Goal: Navigation & Orientation: Find specific page/section

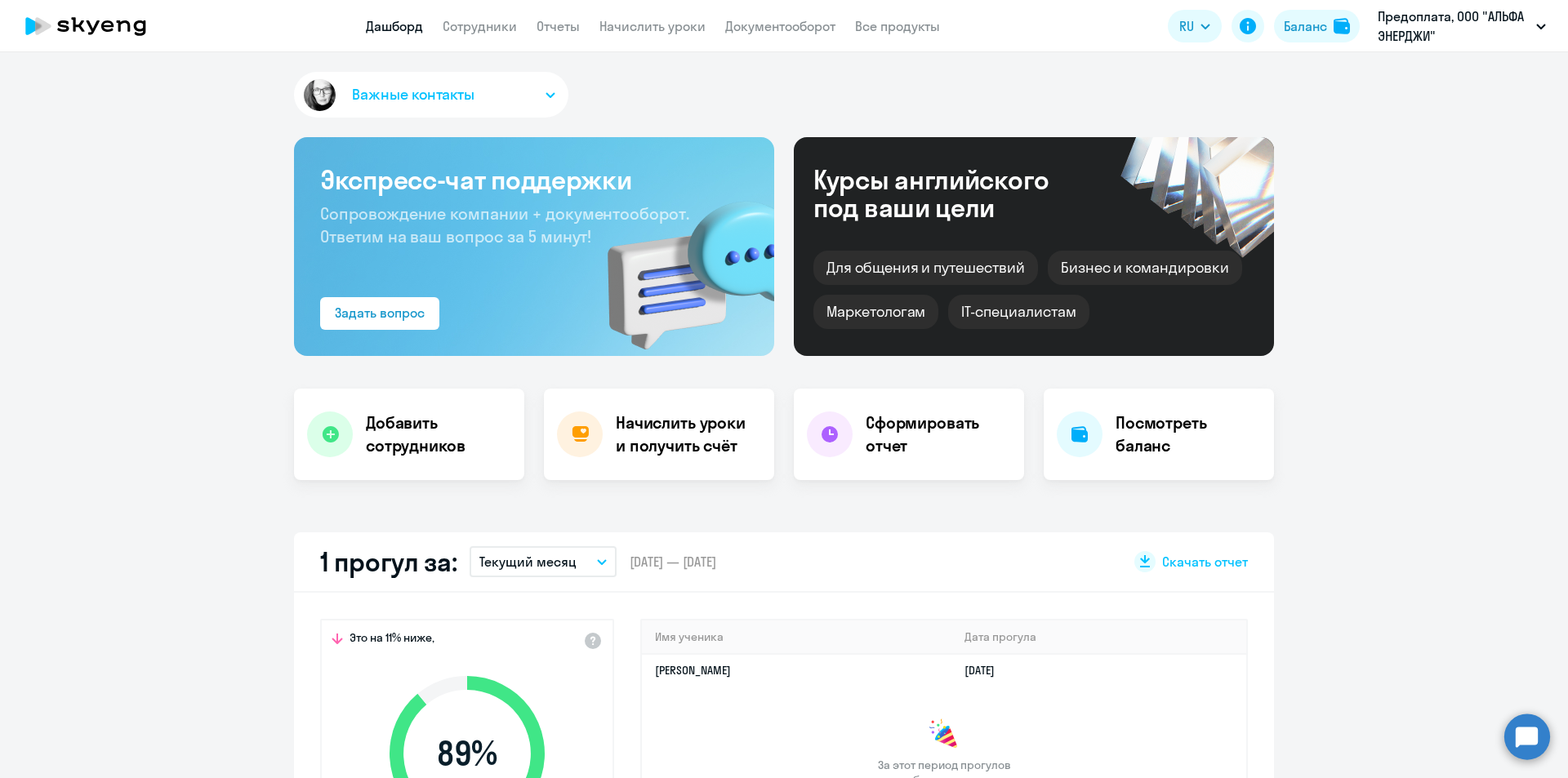
select select "30"
click at [1315, 25] on div "Баланс" at bounding box center [1305, 26] width 43 height 20
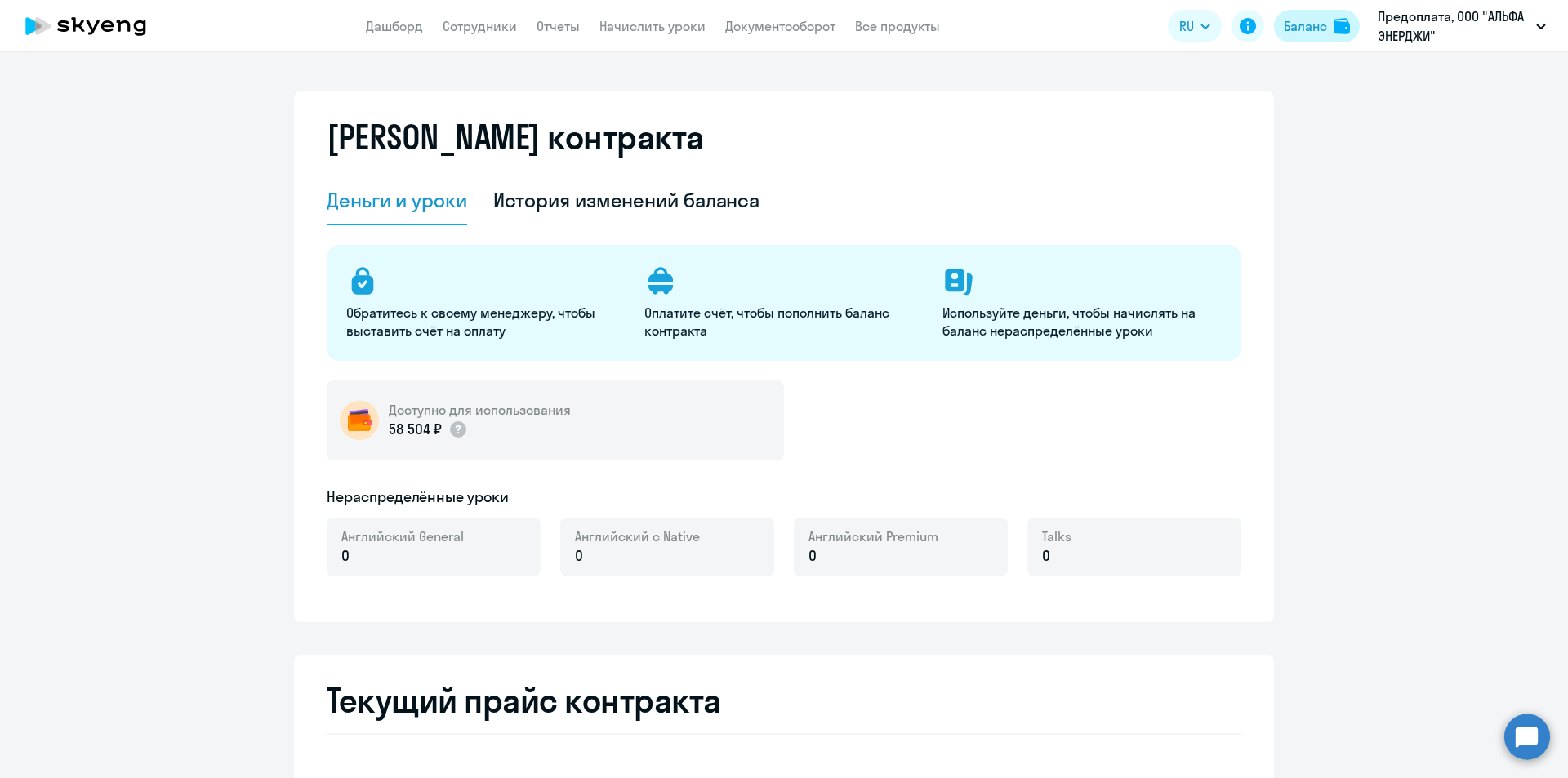
select select "english_adult_not_native_speaker"
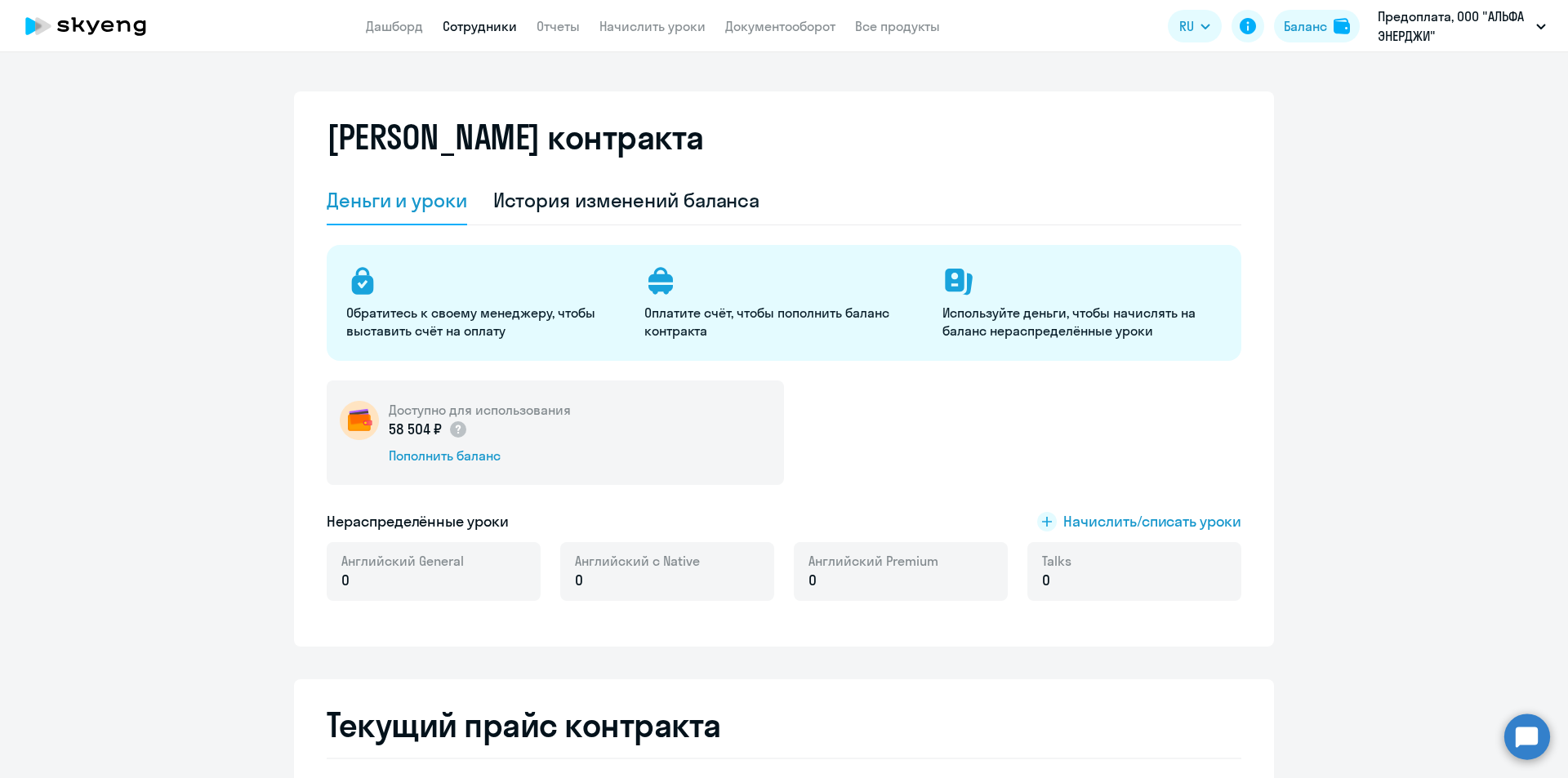
click at [480, 32] on link "Сотрудники" at bounding box center [479, 26] width 74 height 16
select select "30"
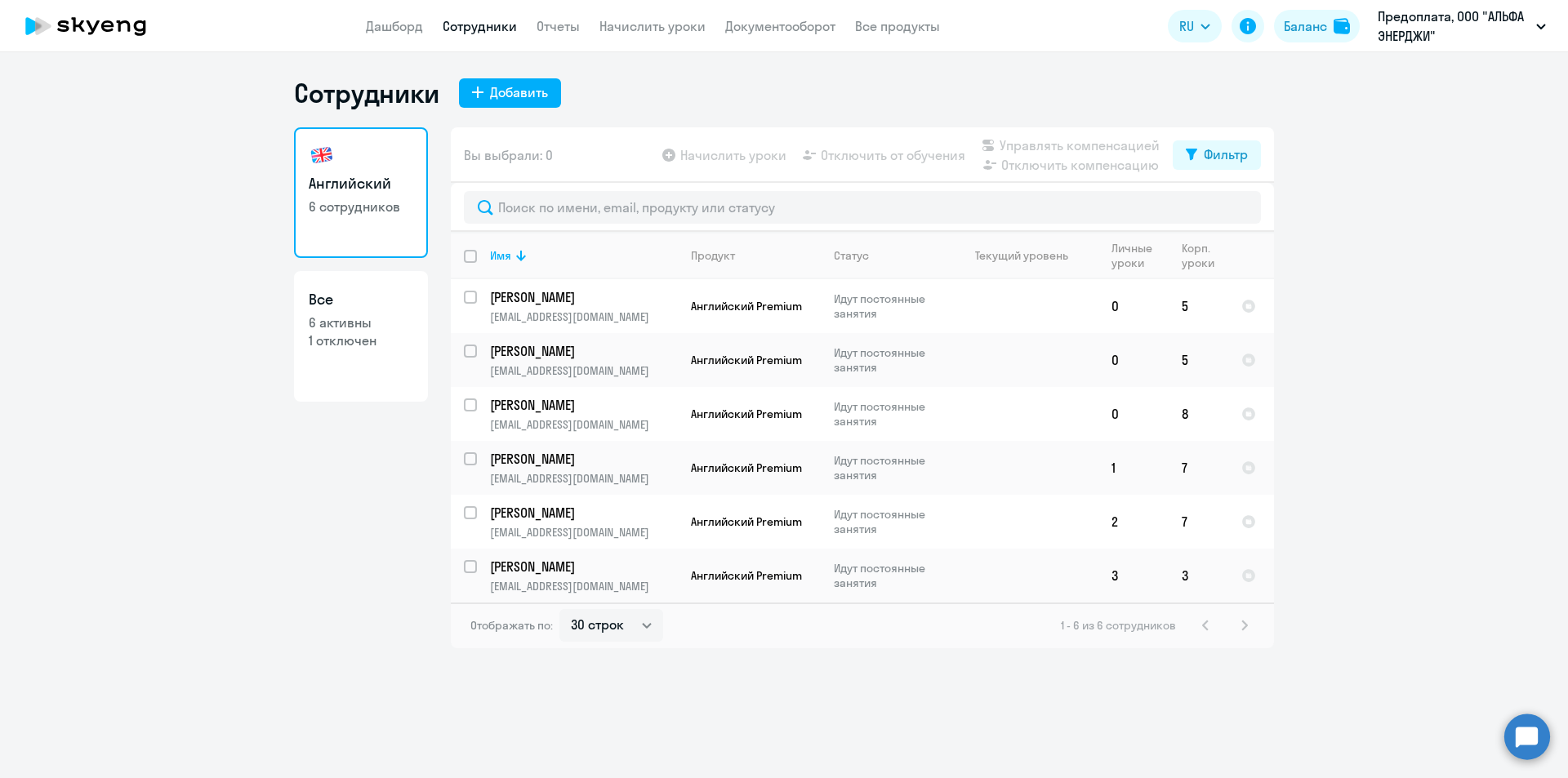
click at [377, 15] on app-header "Дашборд Сотрудники Отчеты Начислить уроки Документооборот Все продукты Дашборд …" at bounding box center [784, 26] width 1568 height 52
click at [387, 24] on link "Дашборд" at bounding box center [394, 26] width 58 height 16
select select "30"
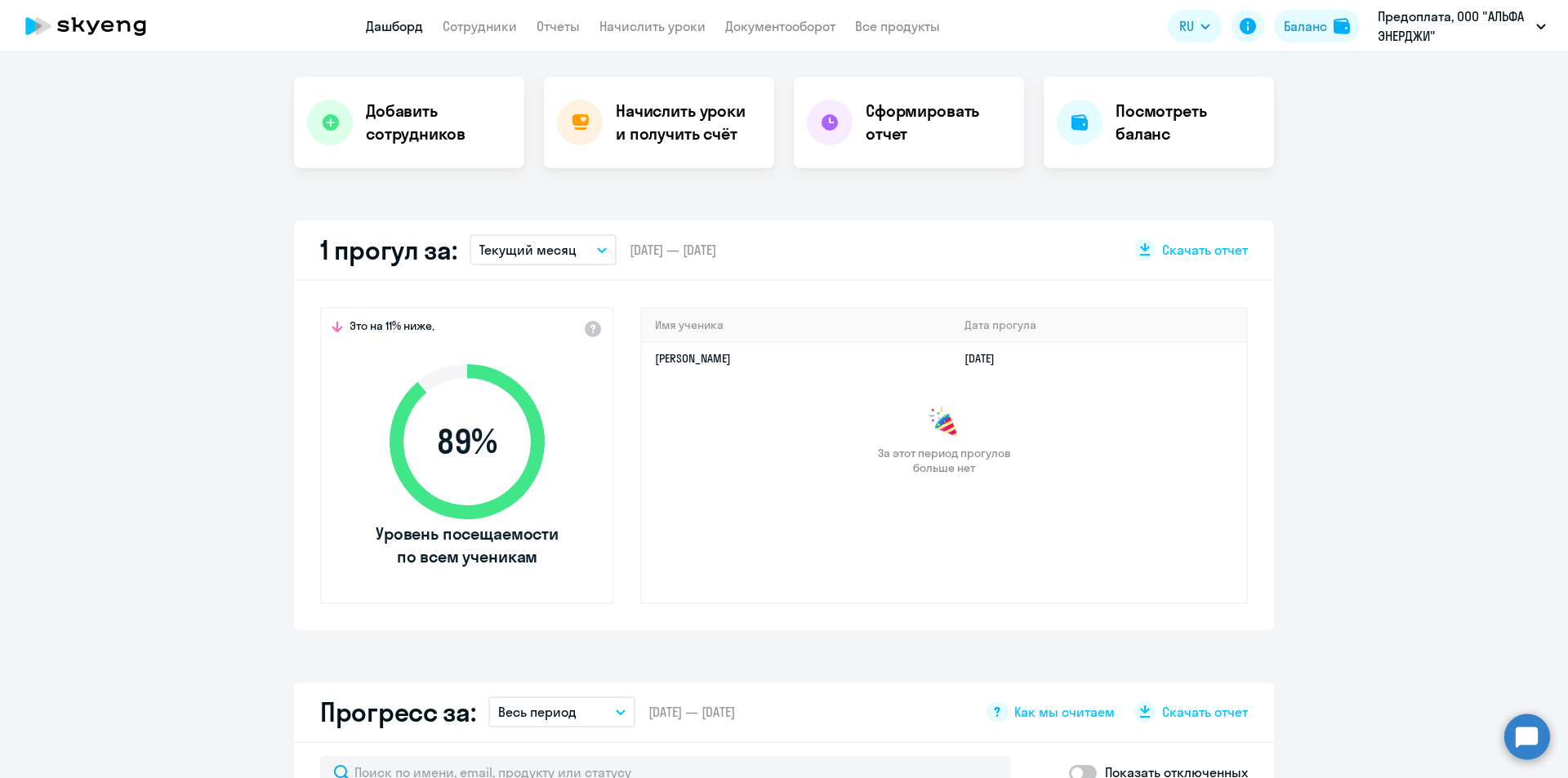
scroll to position [326, 0]
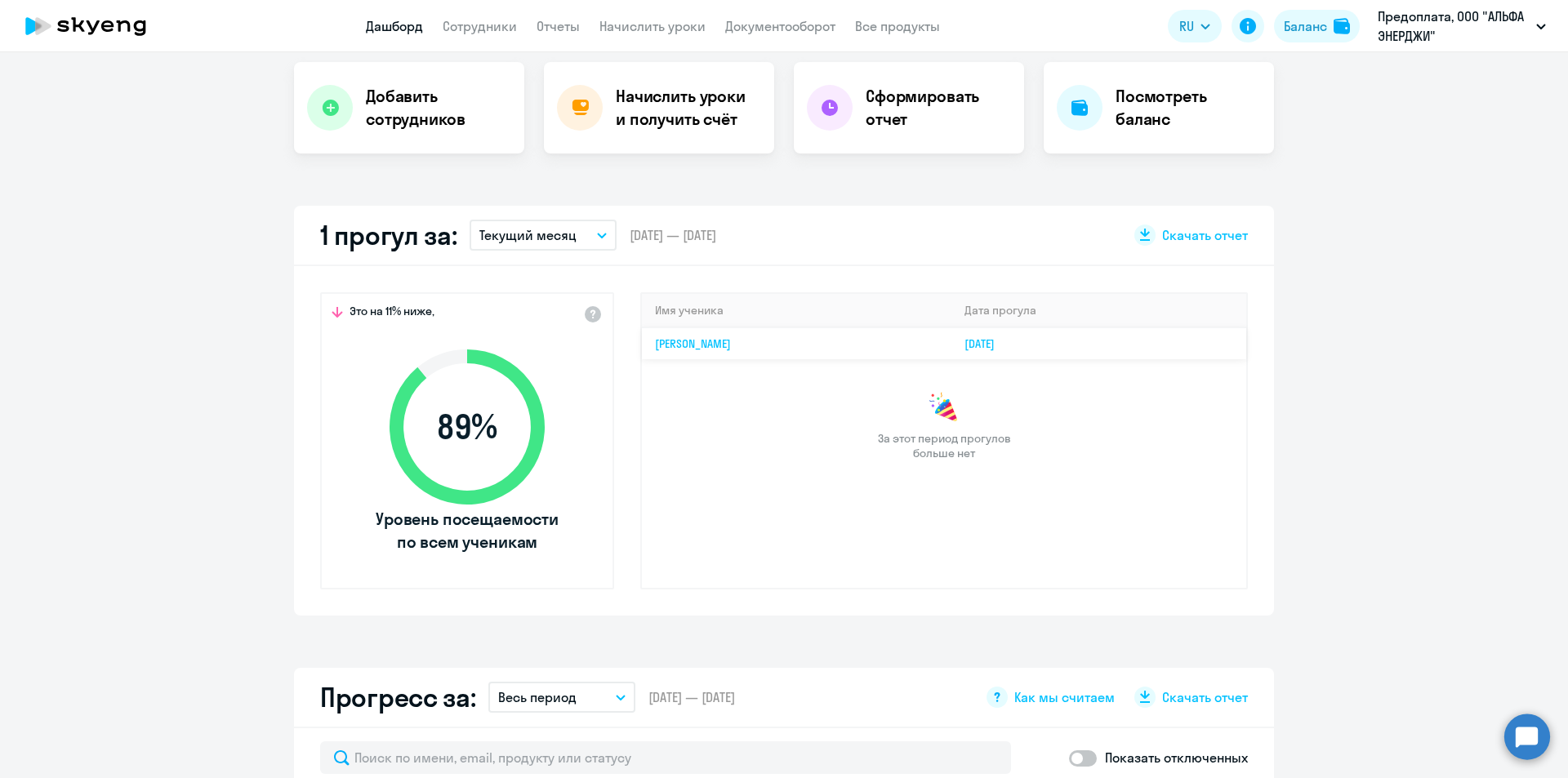
click at [1008, 345] on link "[DATE]" at bounding box center [985, 343] width 43 height 15
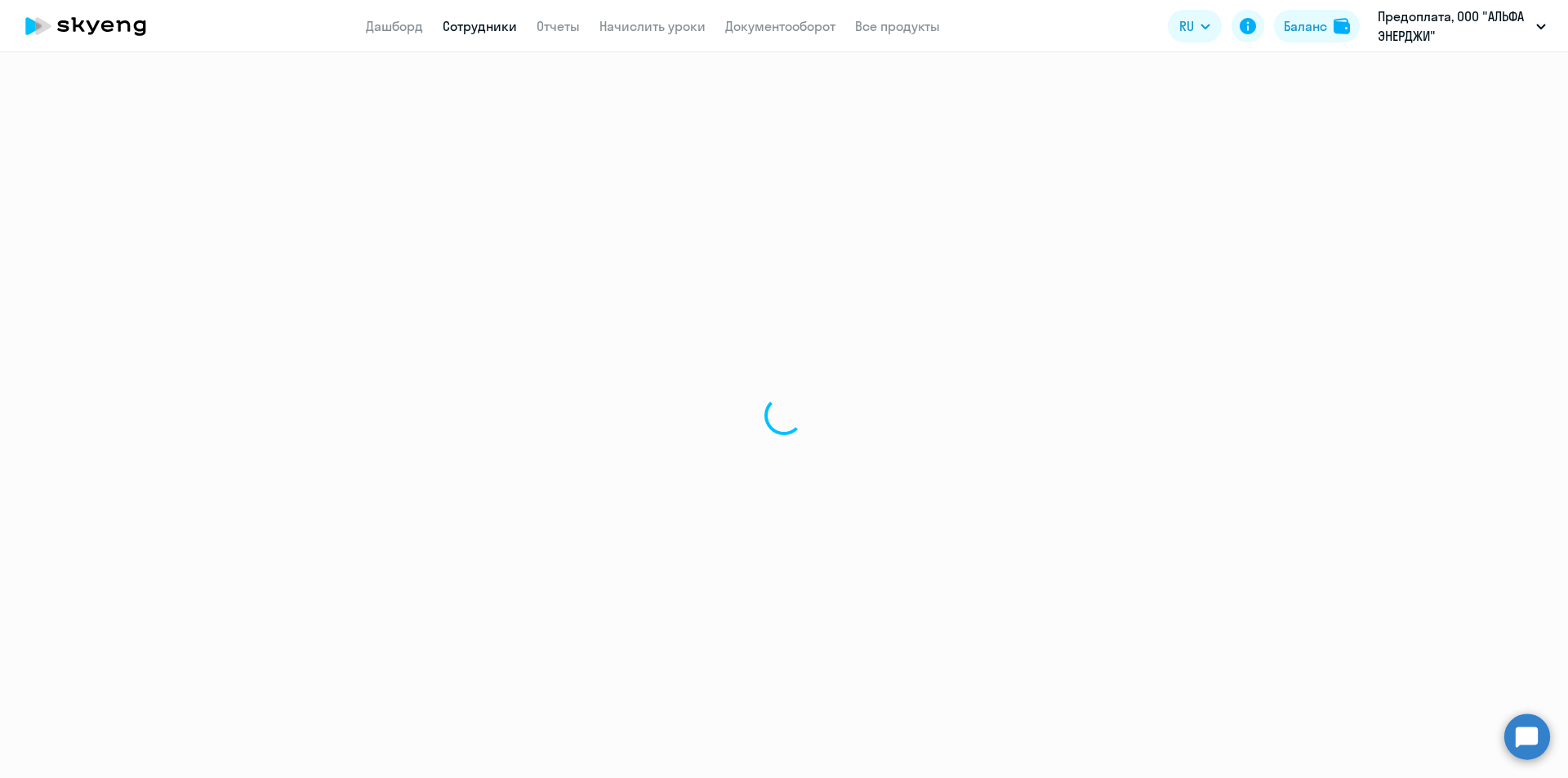
select select "english"
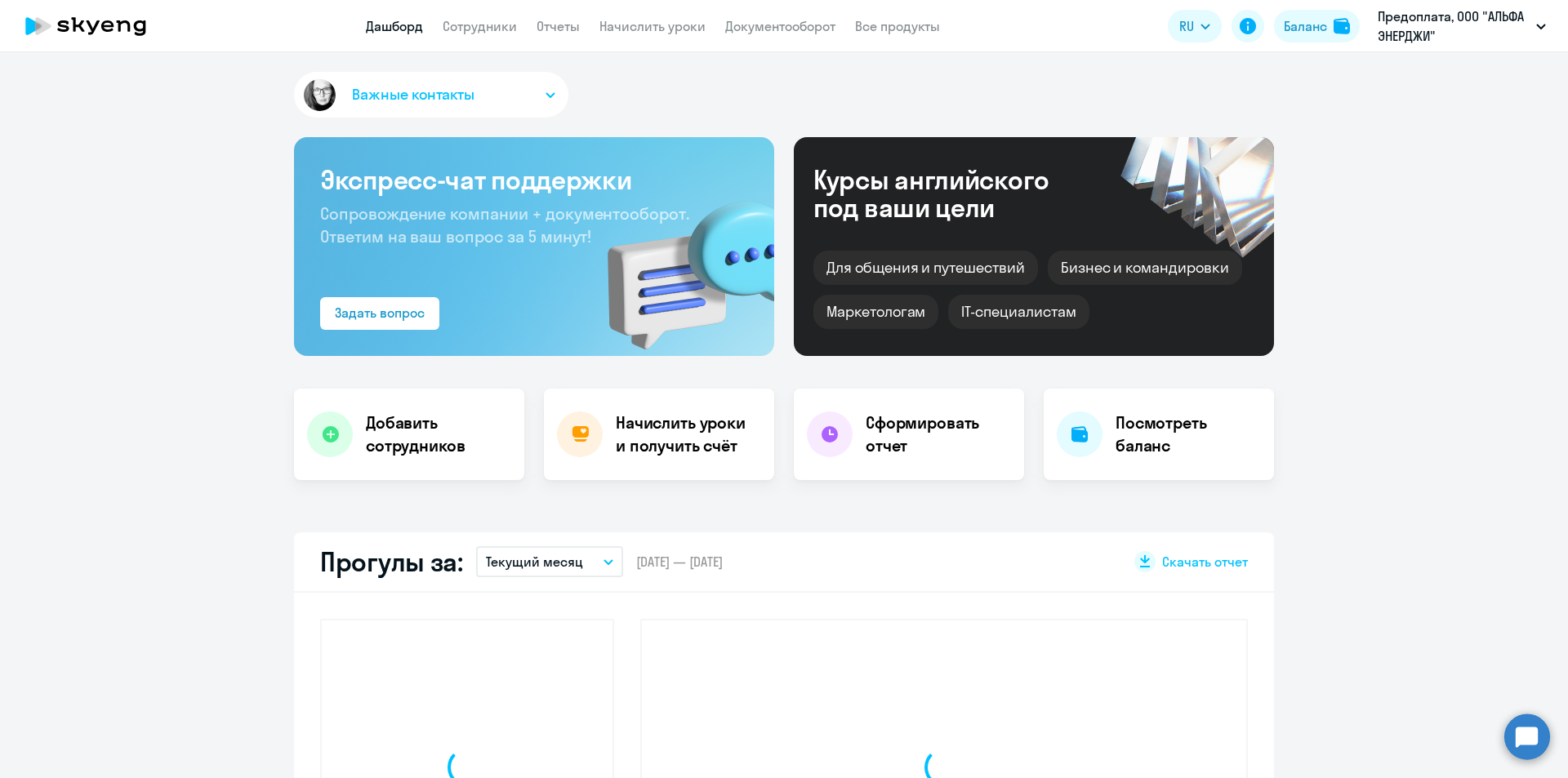
select select "30"
